Goal: Navigation & Orientation: Find specific page/section

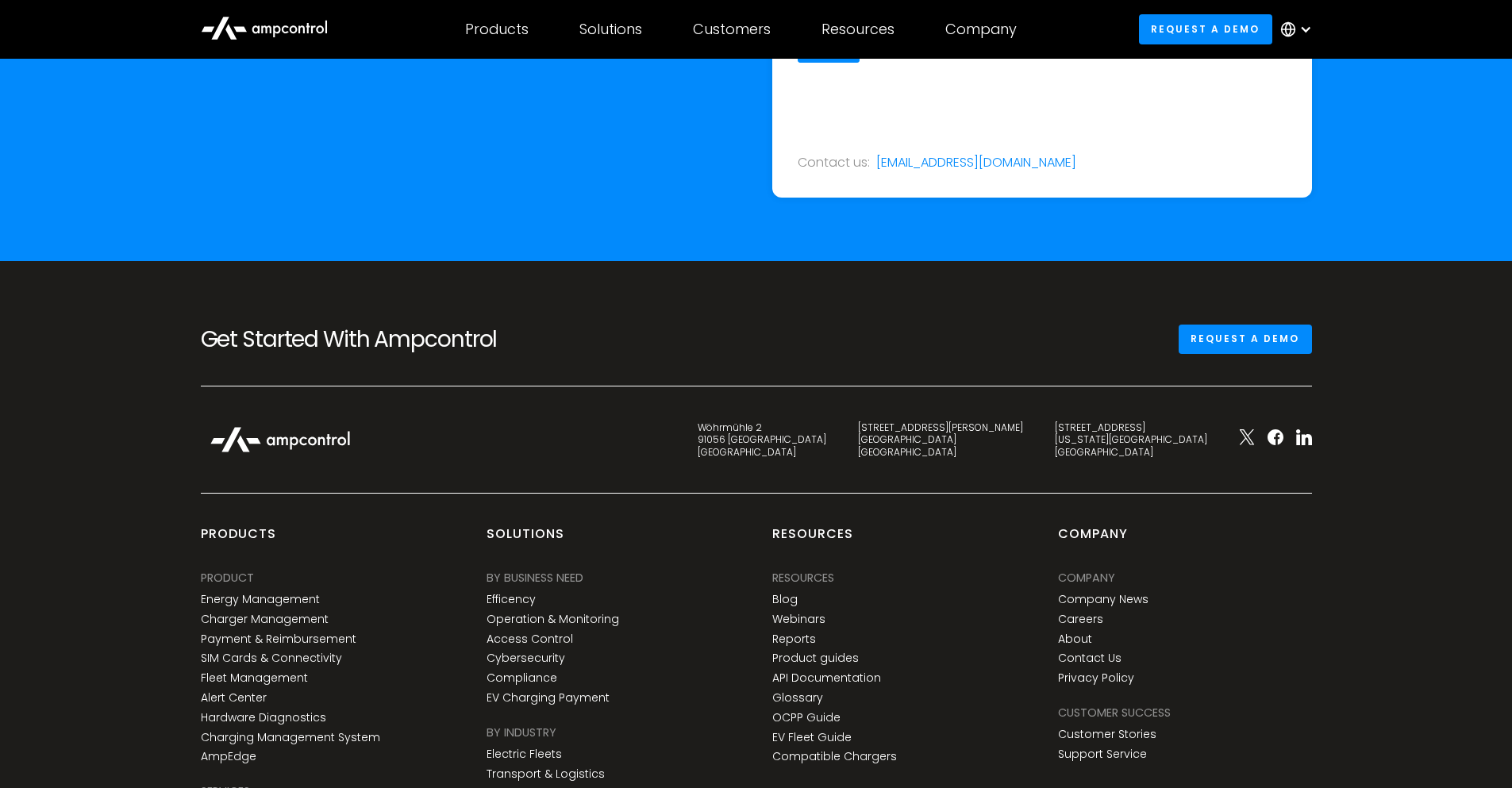
scroll to position [5868, 0]
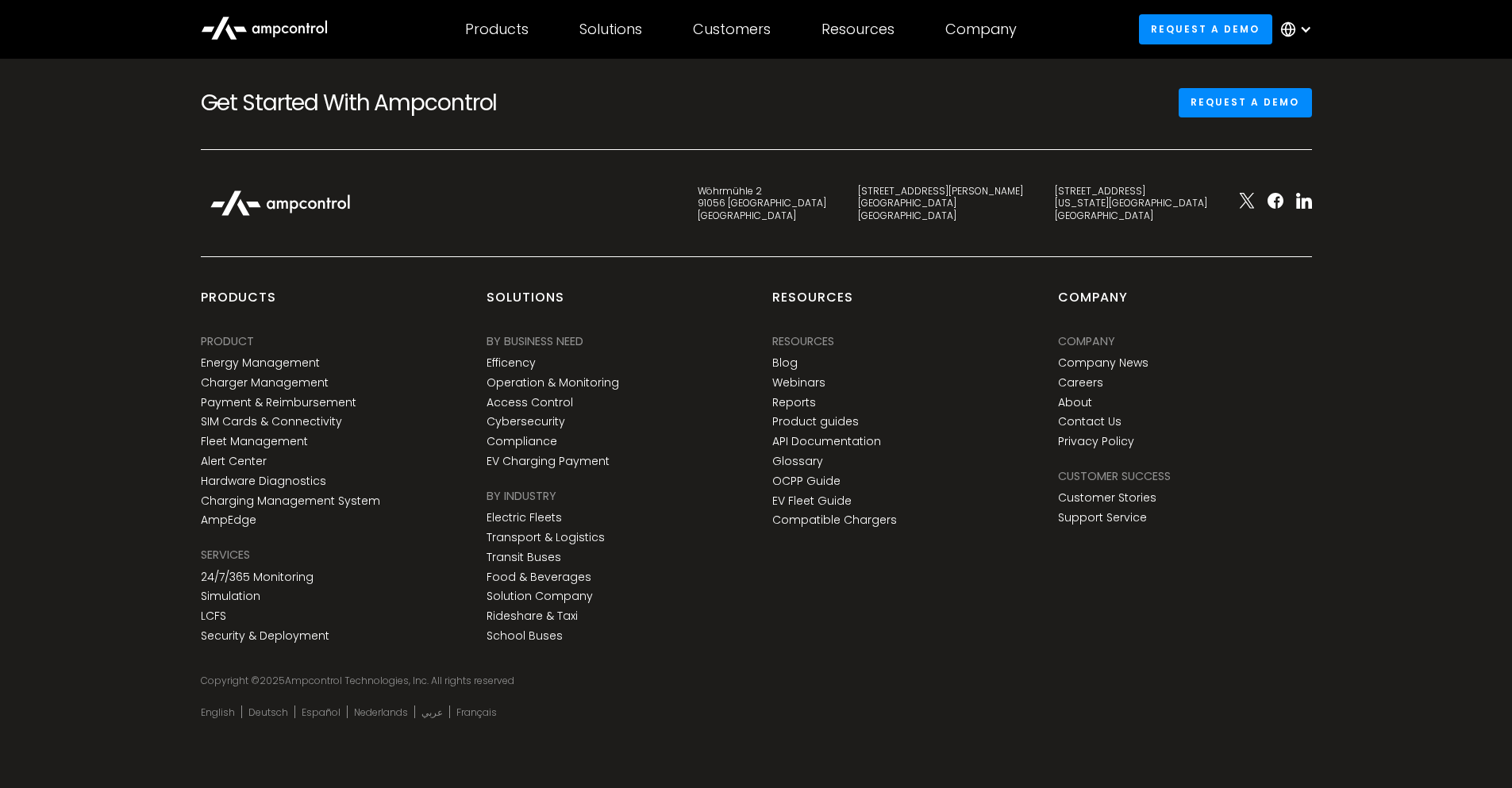
drag, startPoint x: 962, startPoint y: 488, endPoint x: 1452, endPoint y: 382, distance: 501.3
click at [1452, 382] on div "Get Started With Ampcontrol Request a demo Wöhrmühle 2 91056 [GEOGRAPHIC_DATA] …" at bounding box center [756, 407] width 1512 height 764
click at [1094, 382] on link "Careers" at bounding box center [1080, 383] width 45 height 13
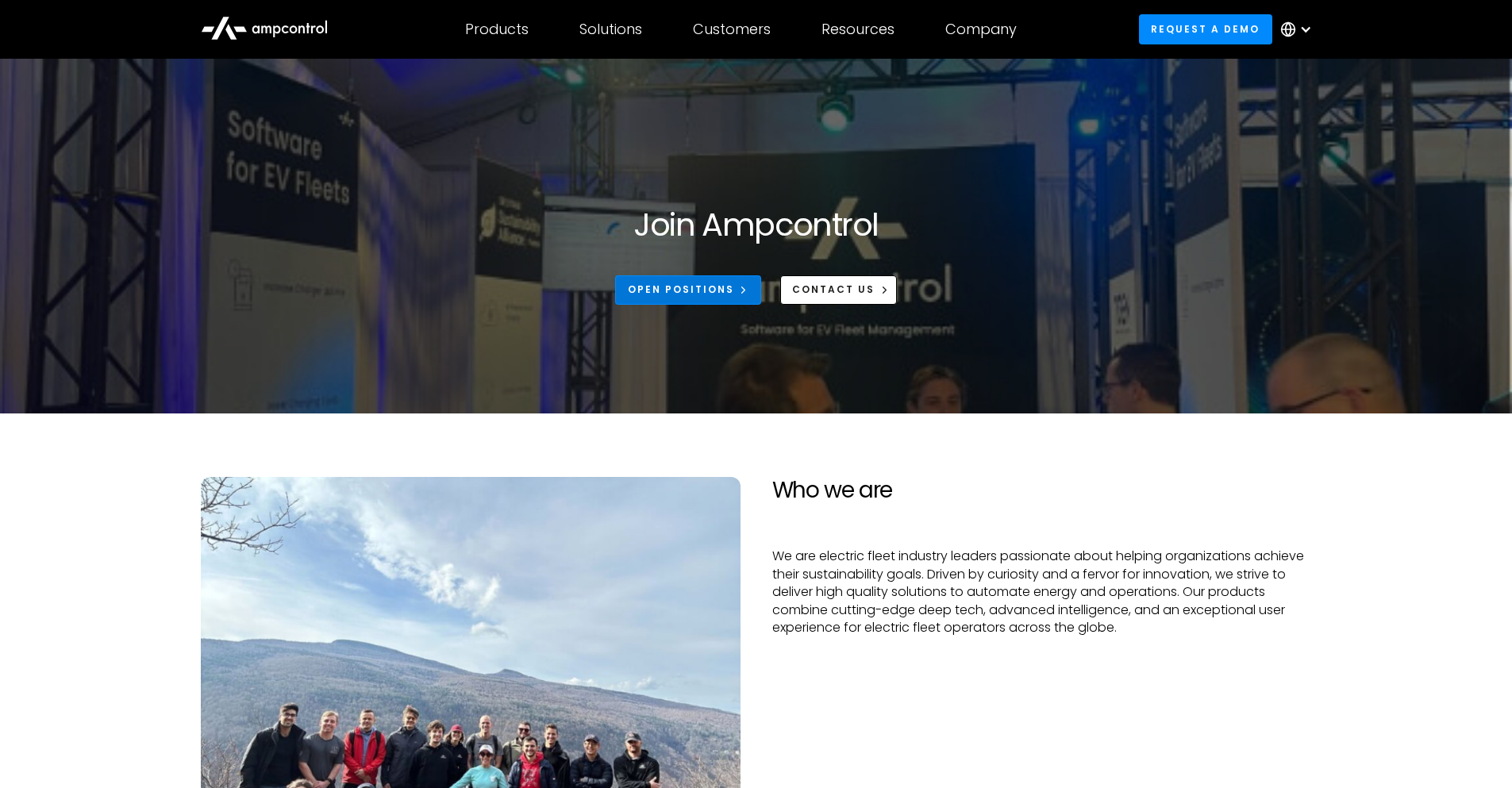
click at [710, 296] on div "Open Positions" at bounding box center [681, 290] width 107 height 14
